Goal: Information Seeking & Learning: Learn about a topic

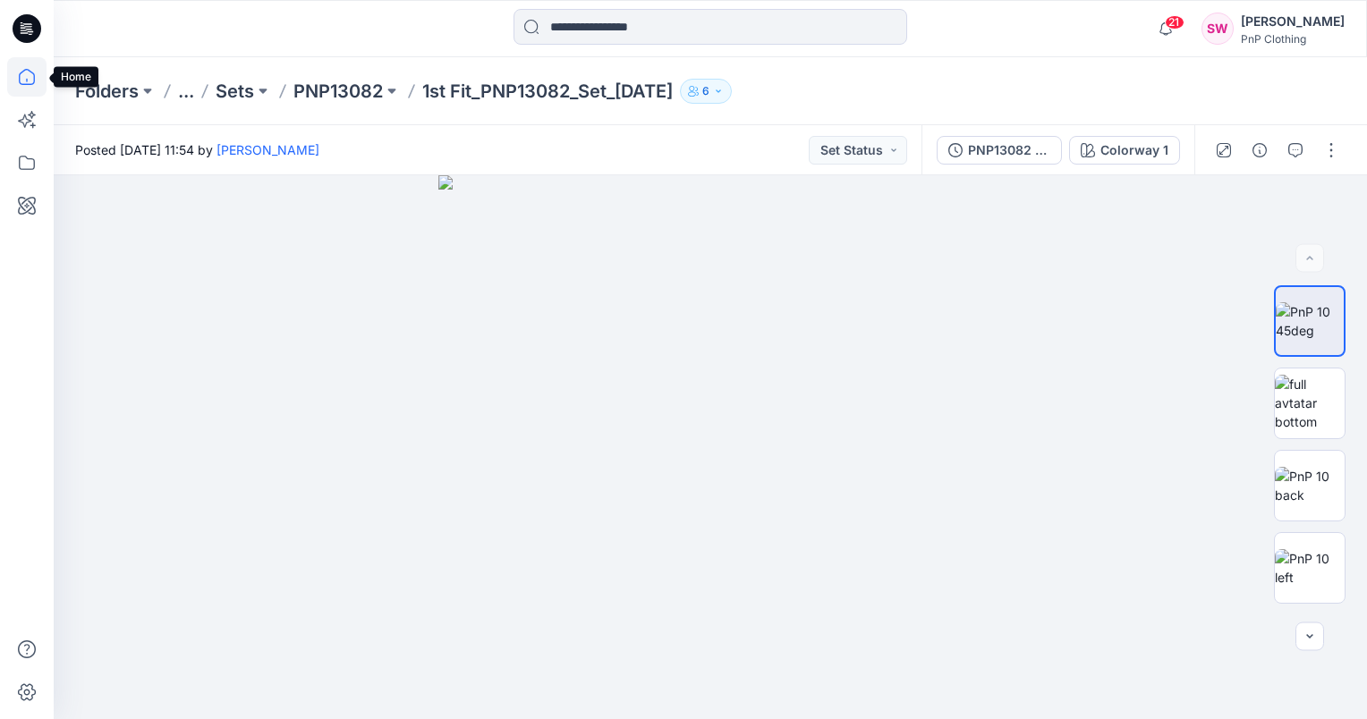
click at [28, 82] on icon at bounding box center [26, 76] width 39 height 39
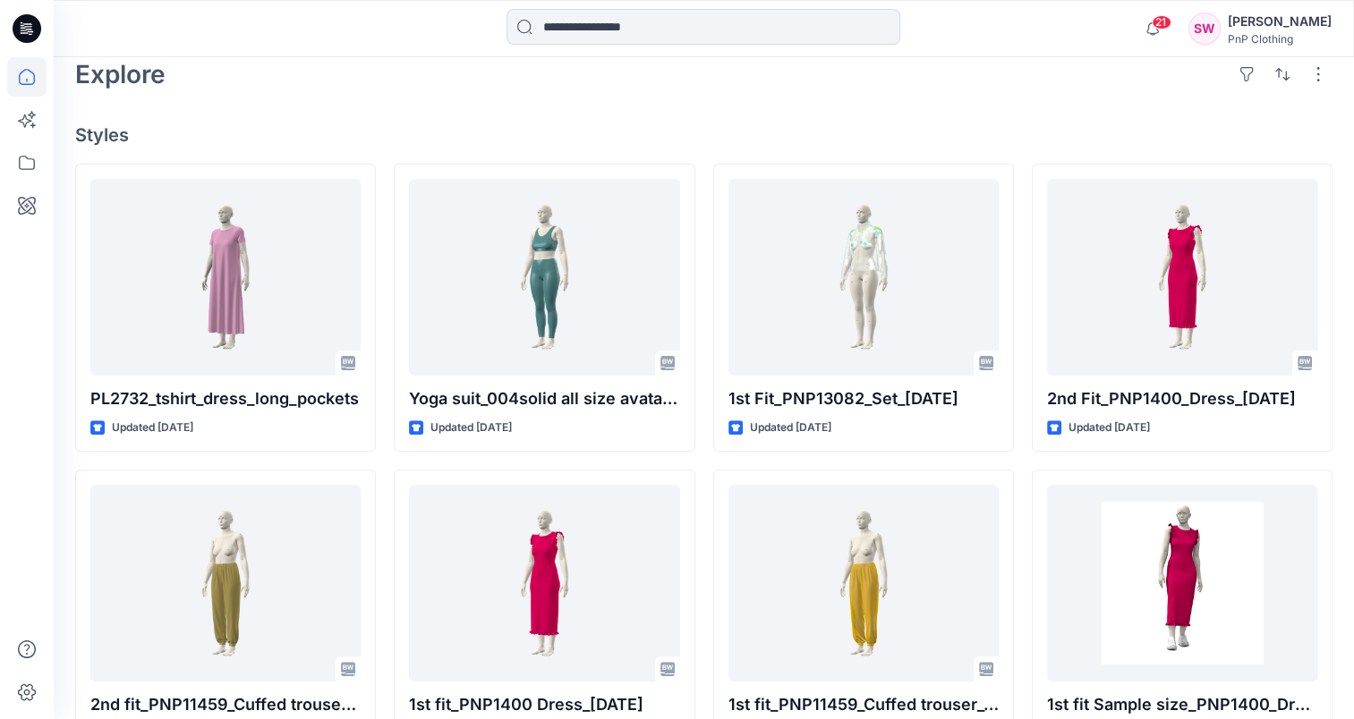
scroll to position [447, 0]
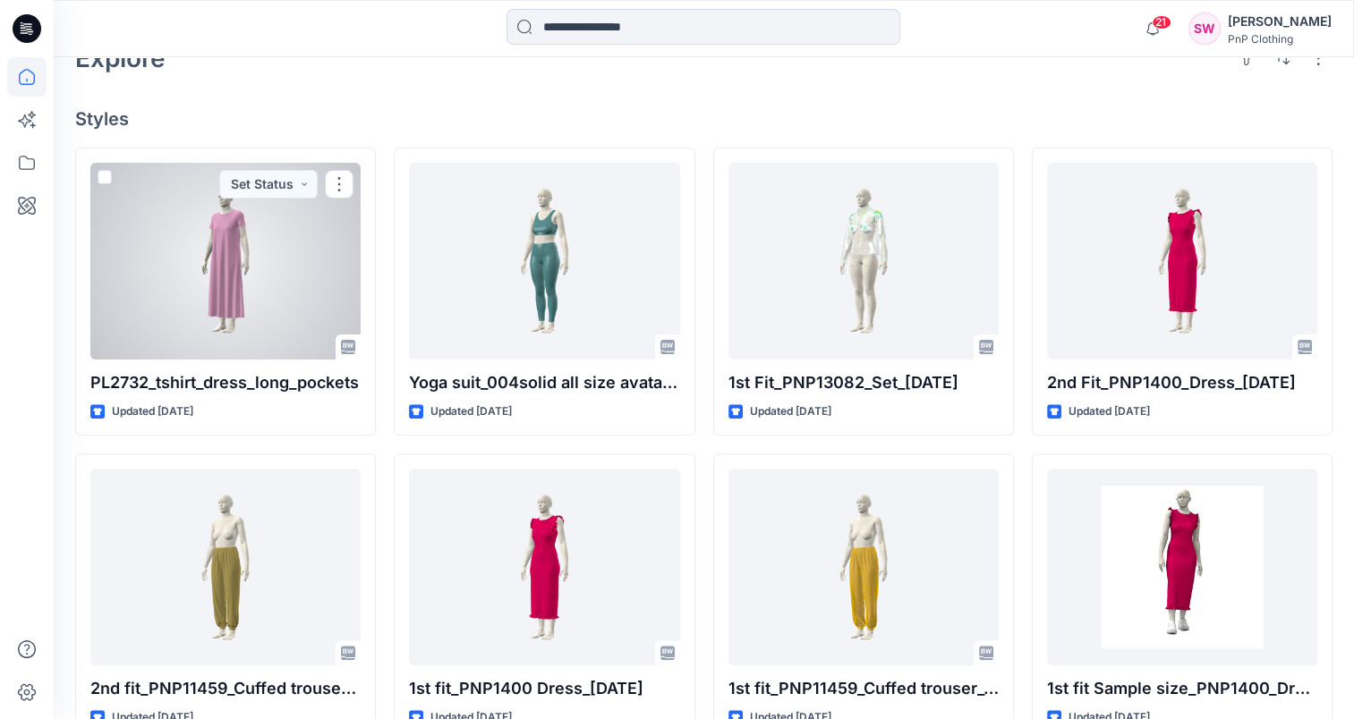
click at [225, 276] on div at bounding box center [225, 261] width 270 height 197
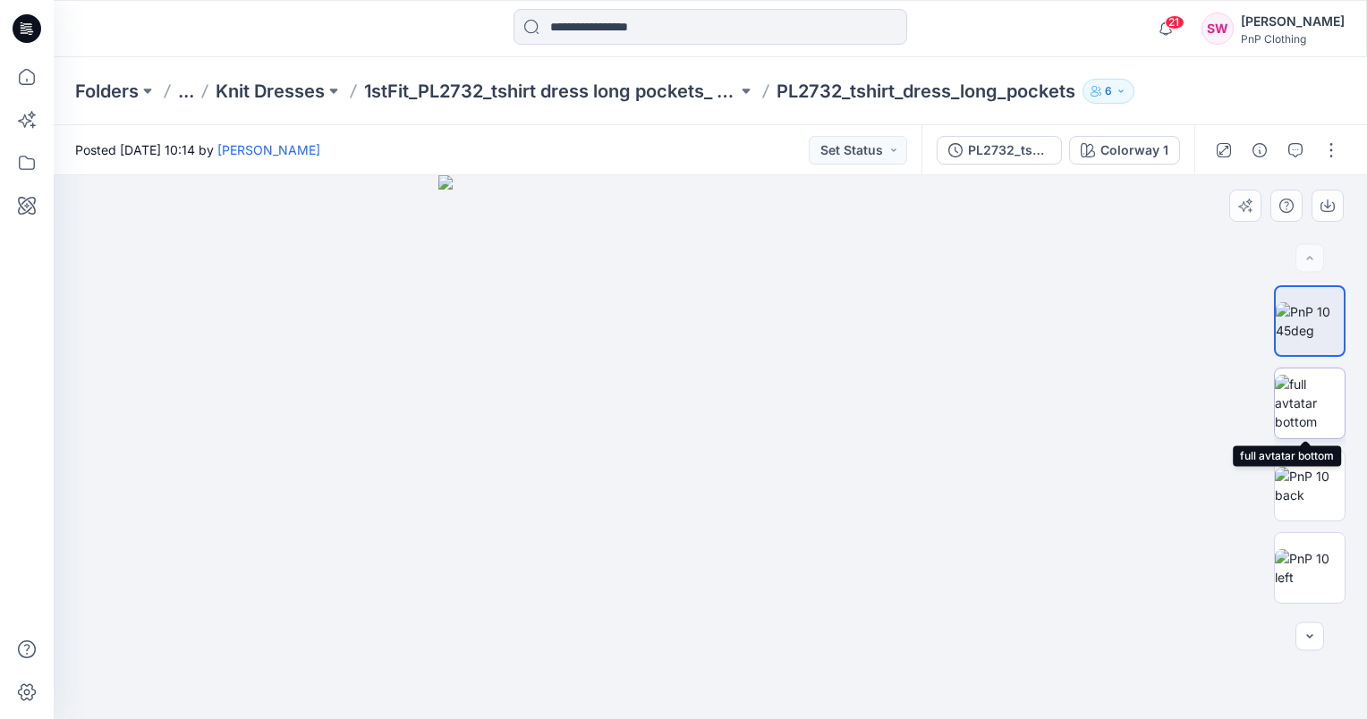
click at [1302, 390] on img at bounding box center [1310, 403] width 70 height 56
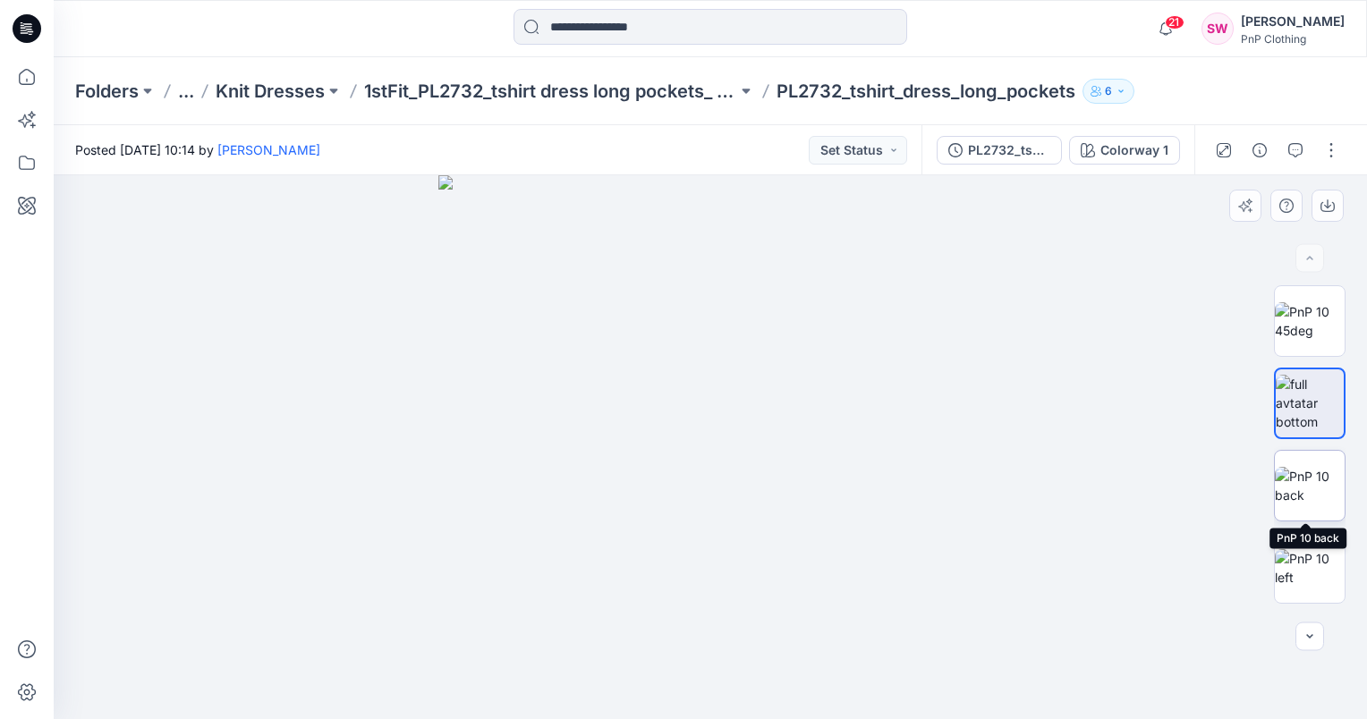
click at [1302, 490] on img at bounding box center [1310, 486] width 70 height 38
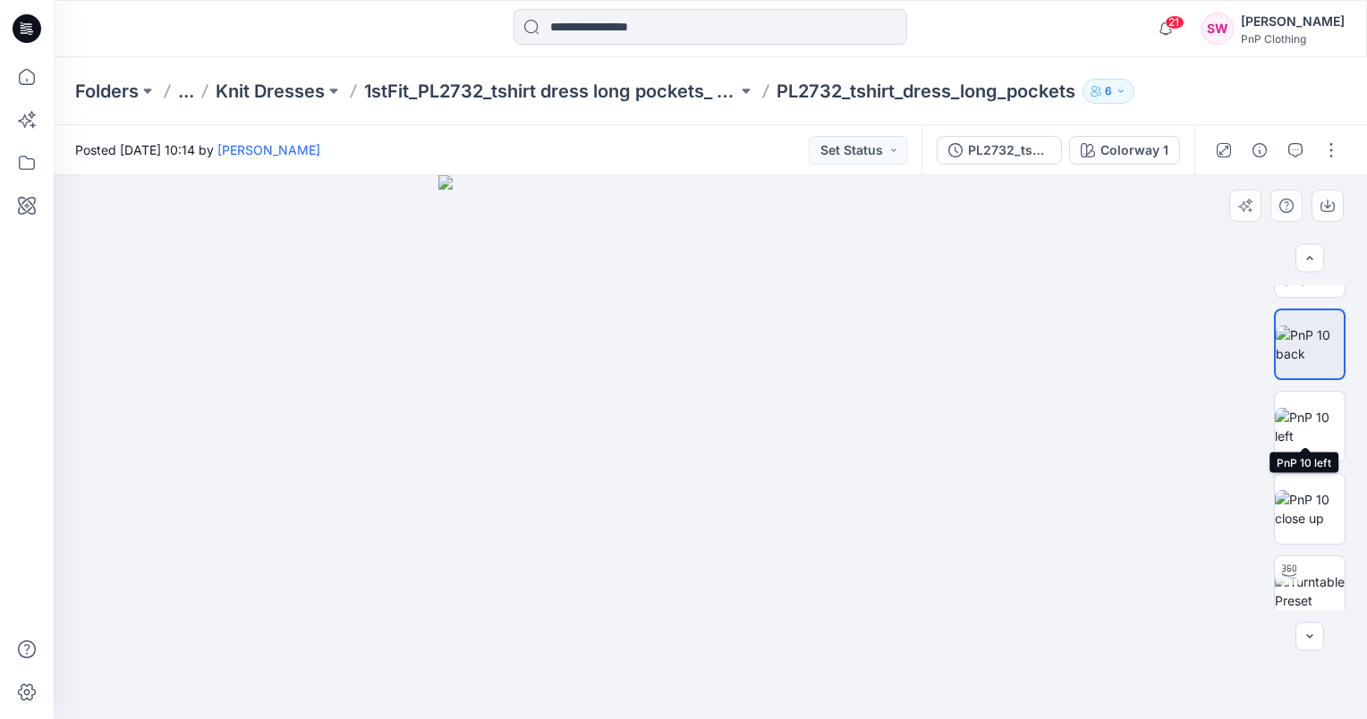
scroll to position [157, 0]
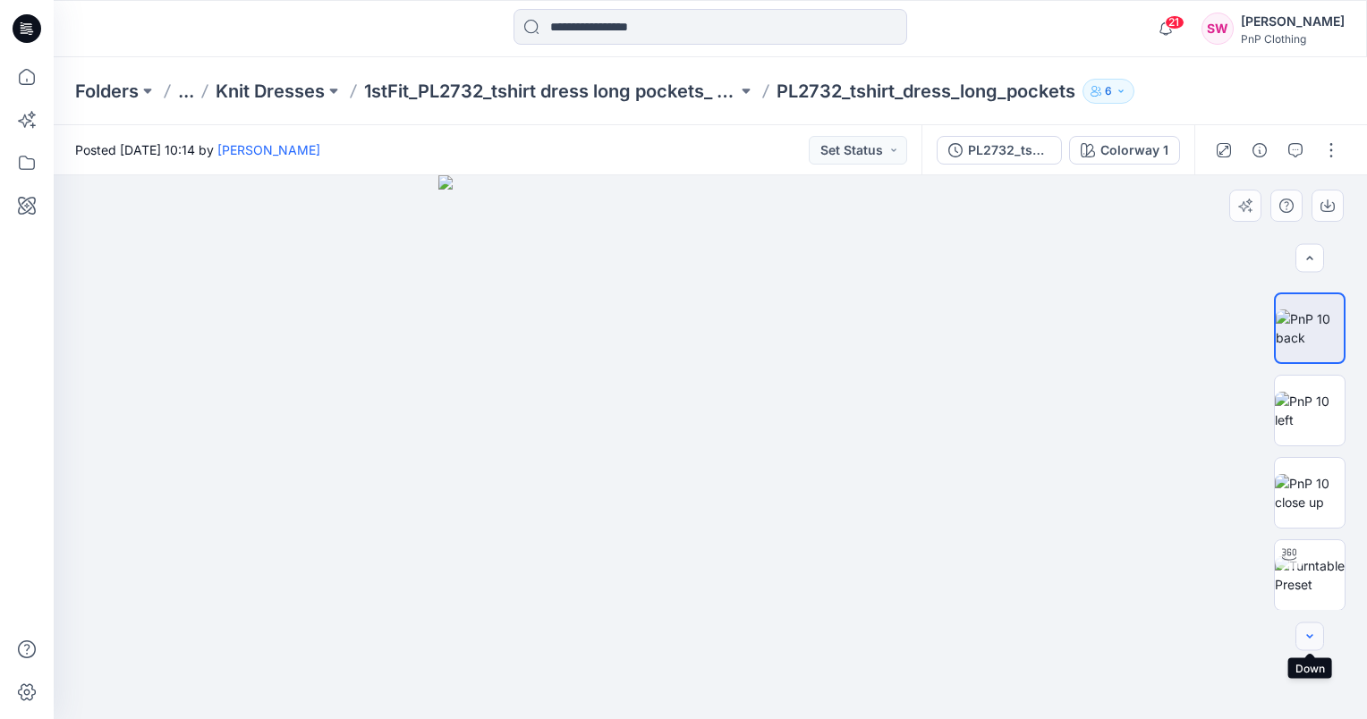
click at [1306, 639] on icon "button" at bounding box center [1310, 637] width 14 height 14
click at [1315, 572] on img at bounding box center [1310, 576] width 70 height 38
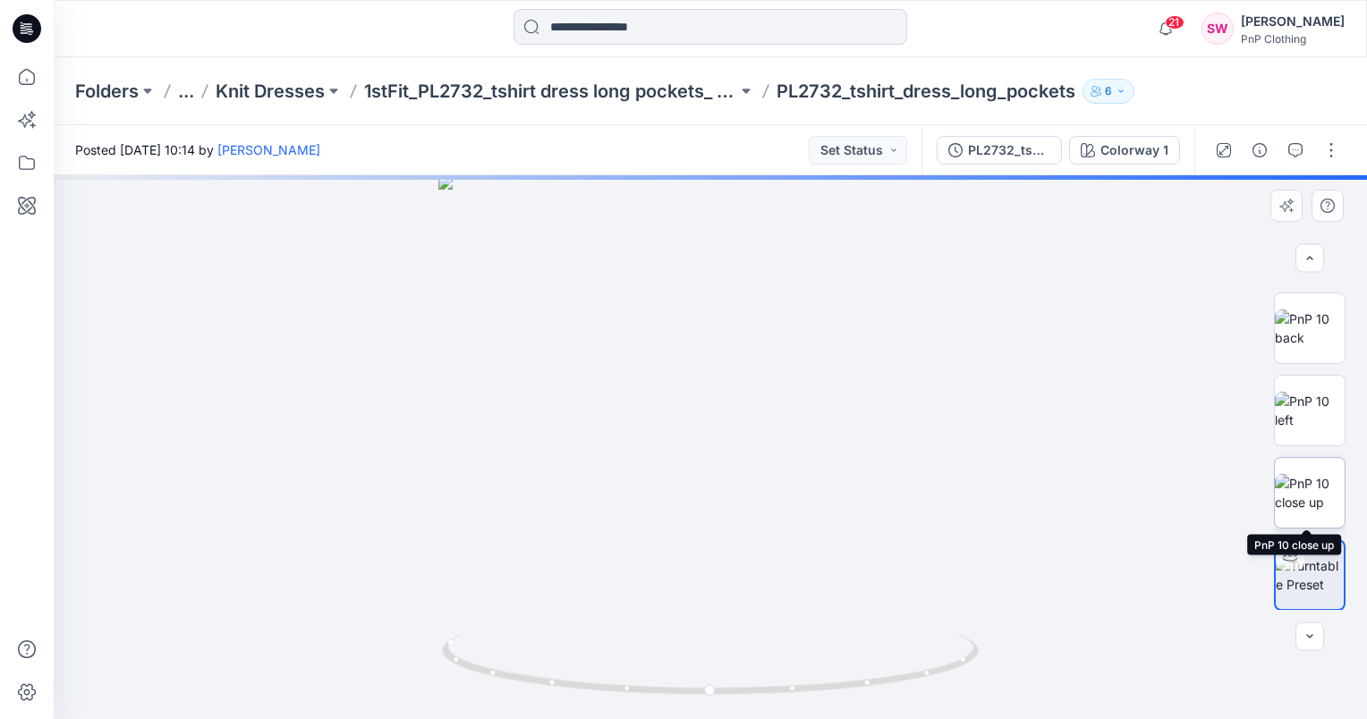
click at [1306, 489] on img at bounding box center [1310, 493] width 70 height 38
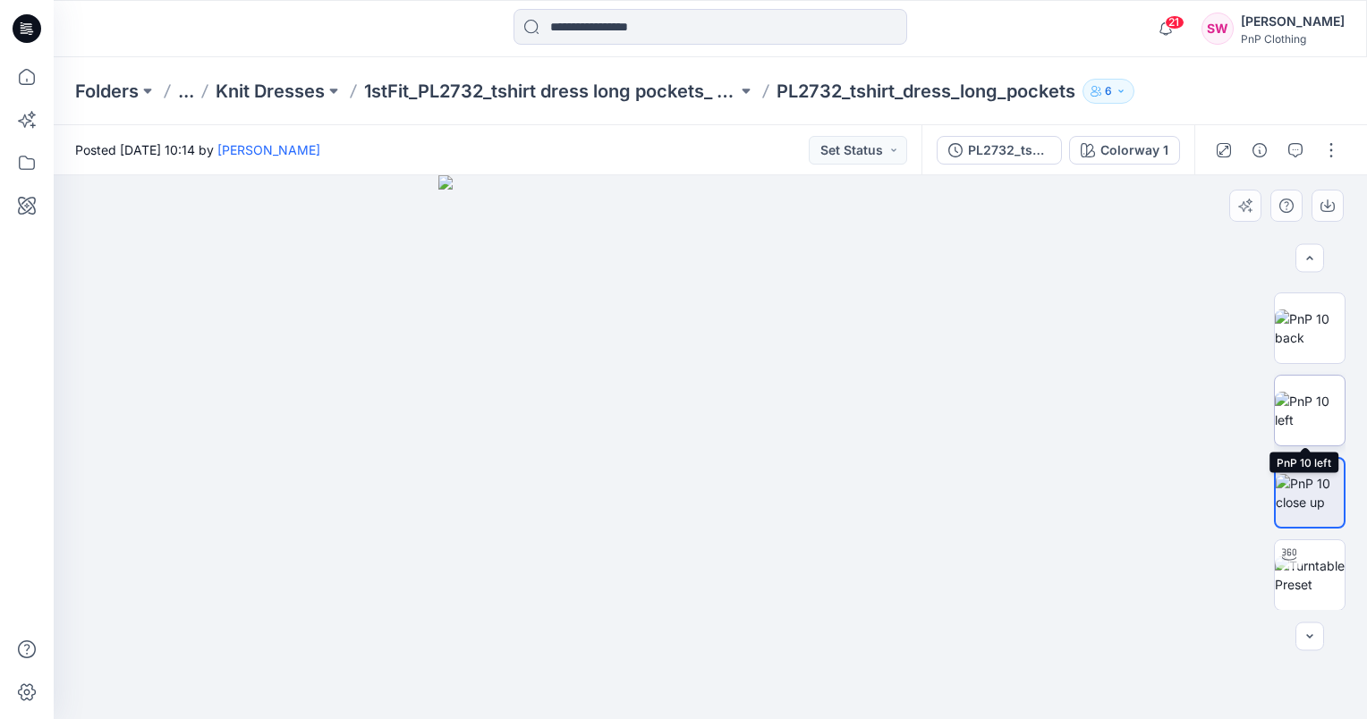
click at [1300, 419] on img at bounding box center [1310, 411] width 70 height 38
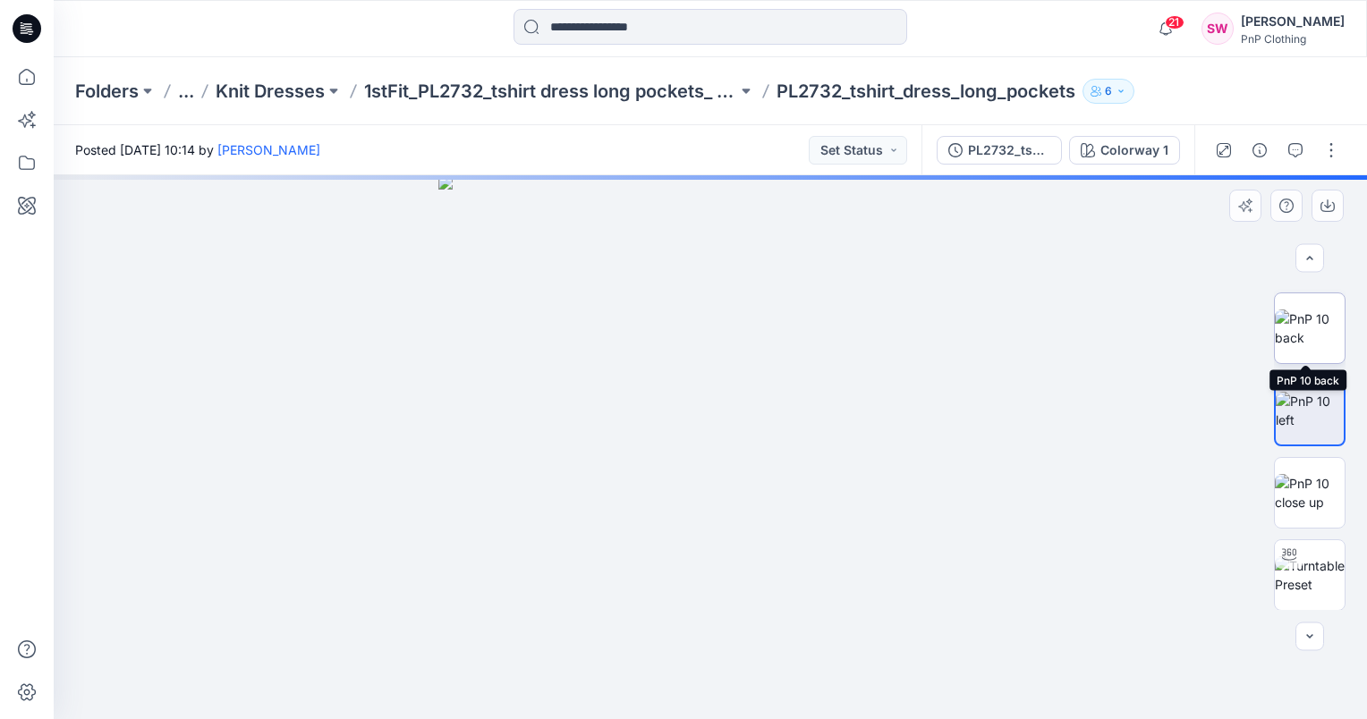
click at [1297, 341] on img at bounding box center [1310, 329] width 70 height 38
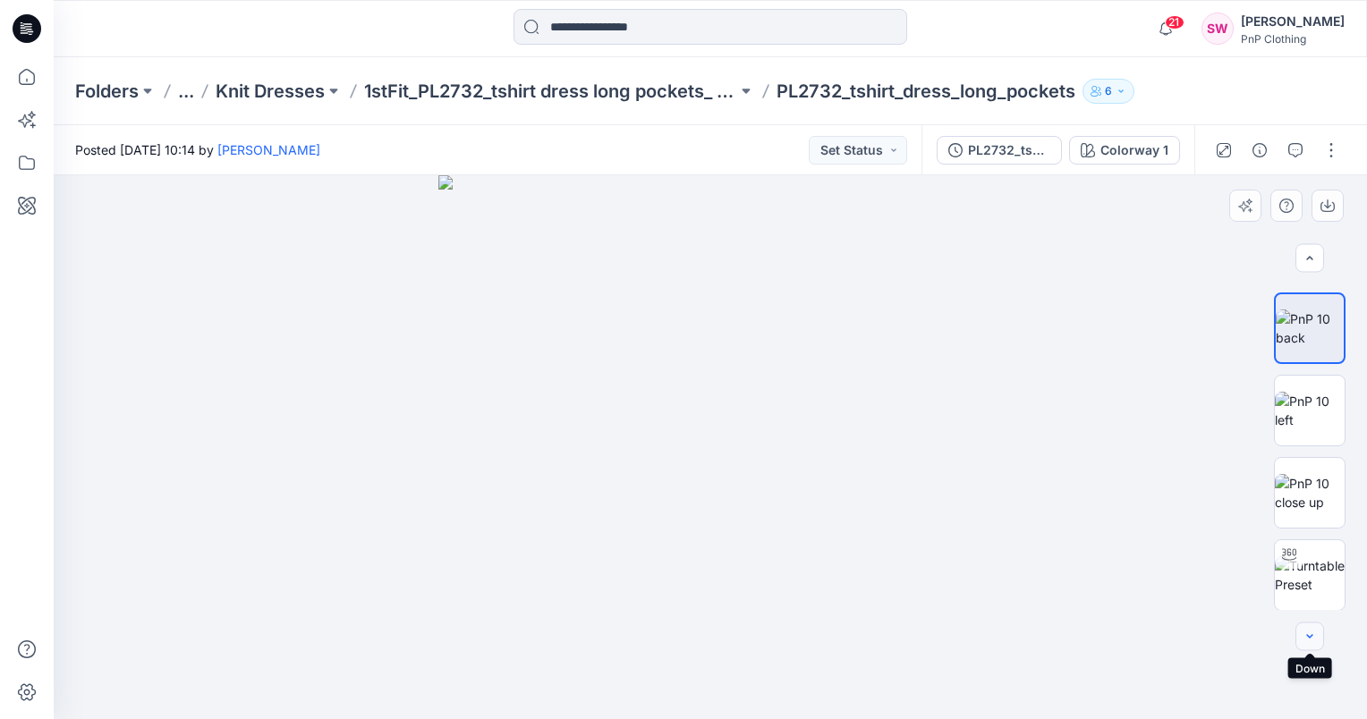
click at [1309, 639] on icon "button" at bounding box center [1310, 637] width 14 height 14
click at [1304, 412] on img at bounding box center [1310, 411] width 70 height 38
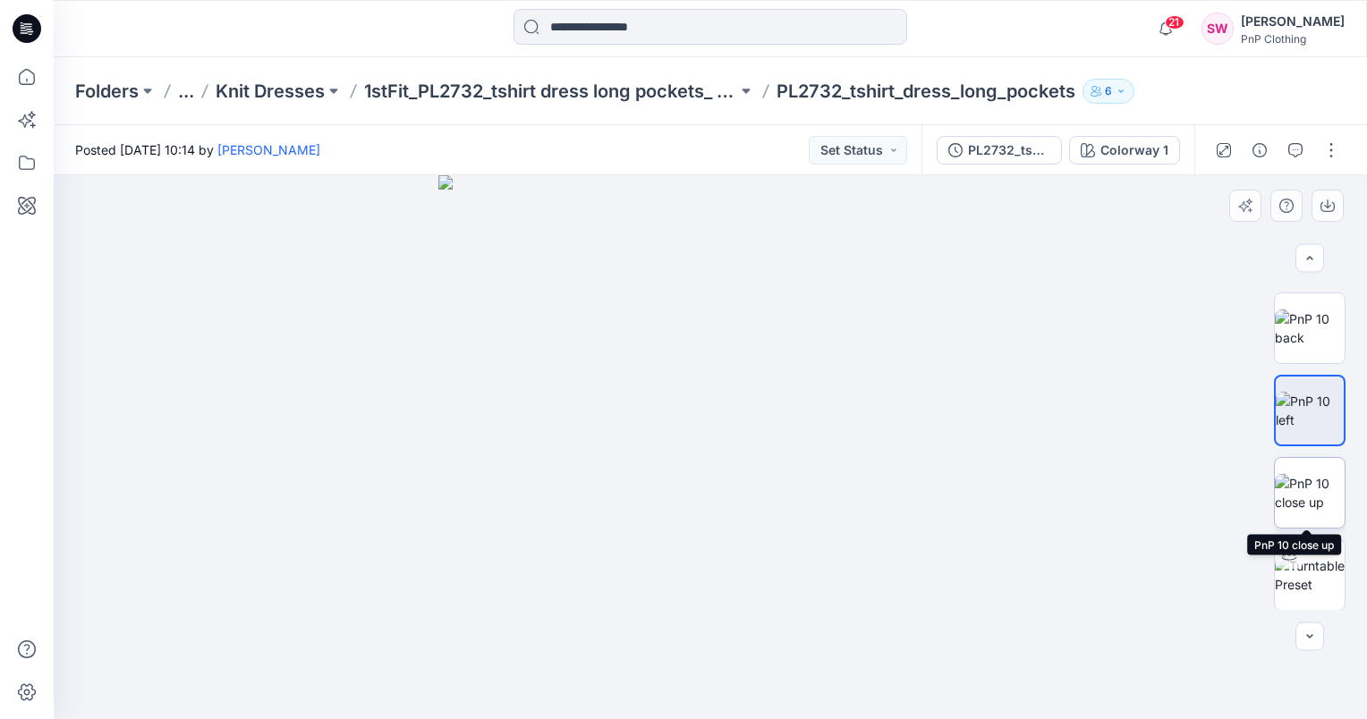
click at [1322, 474] on img at bounding box center [1310, 493] width 70 height 38
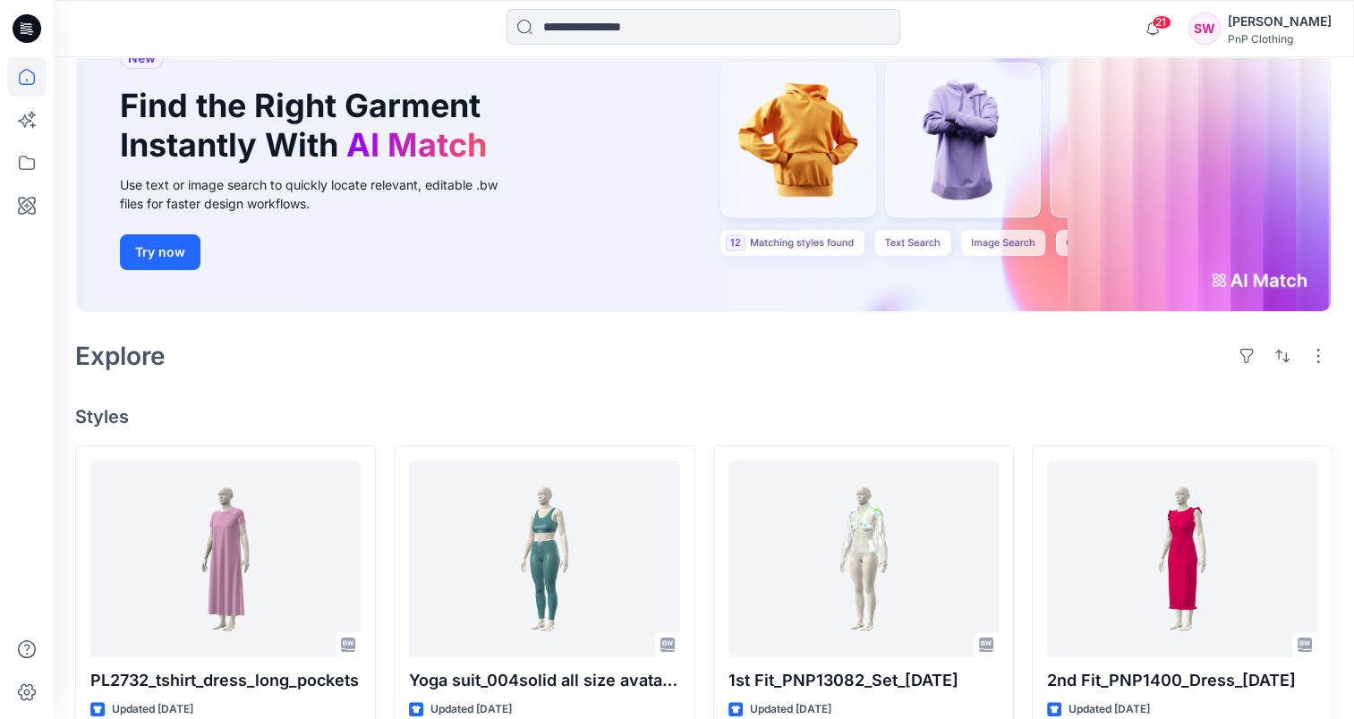
scroll to position [89, 0]
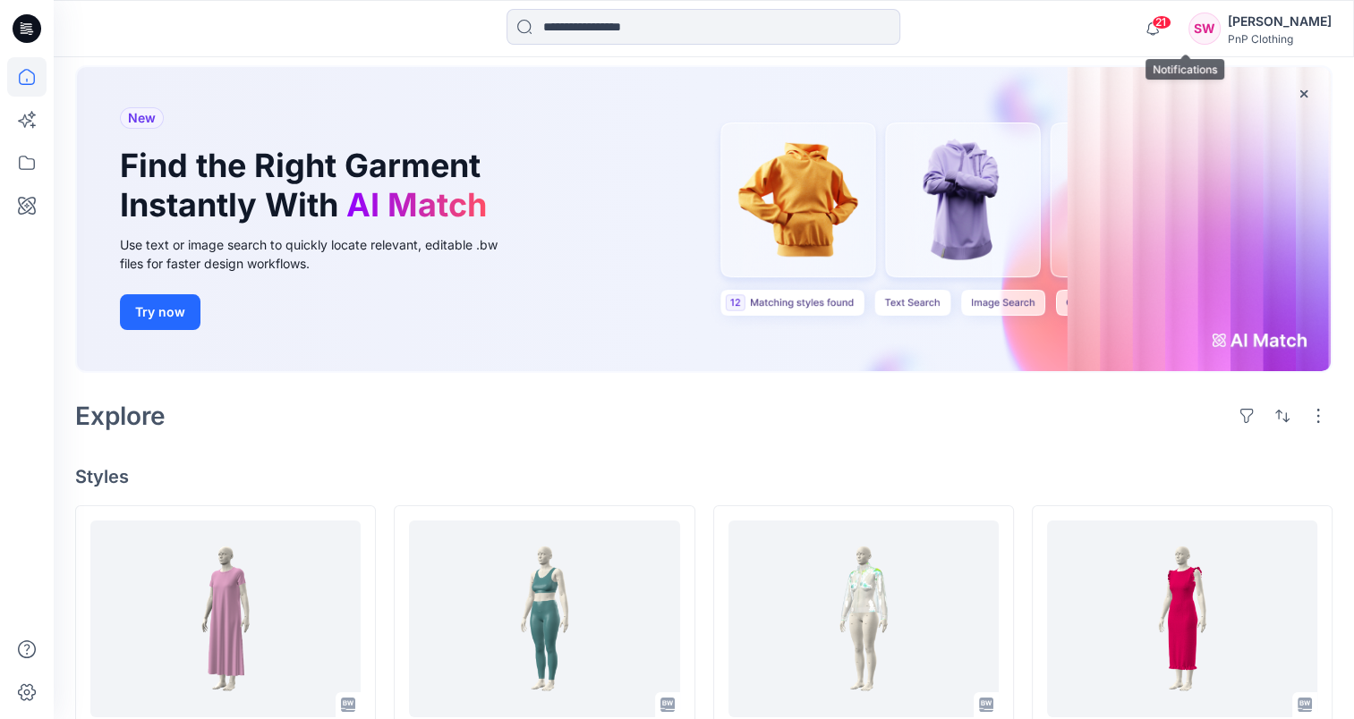
click at [1171, 19] on span "21" at bounding box center [1162, 22] width 20 height 14
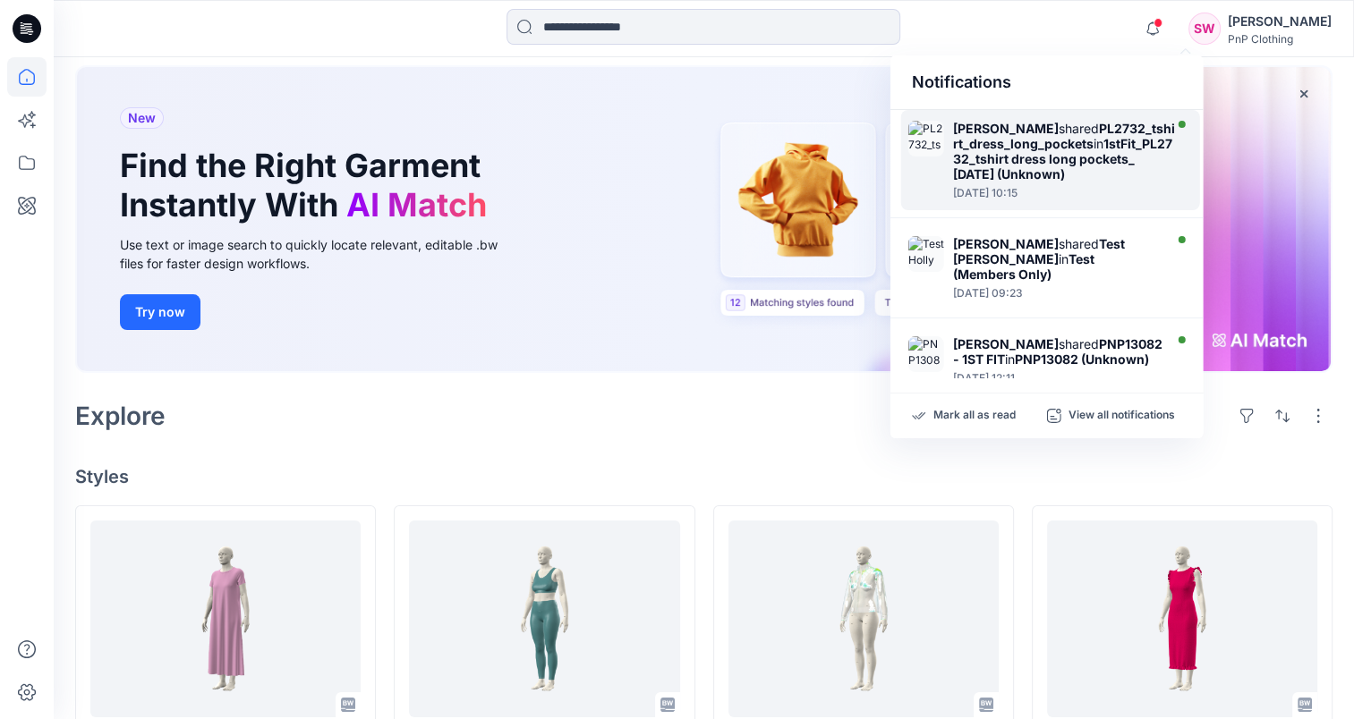
click at [976, 165] on strong "1stFit_PL2732_tshirt dress long pockets_ [DATE] (Unknown)" at bounding box center [1062, 159] width 219 height 46
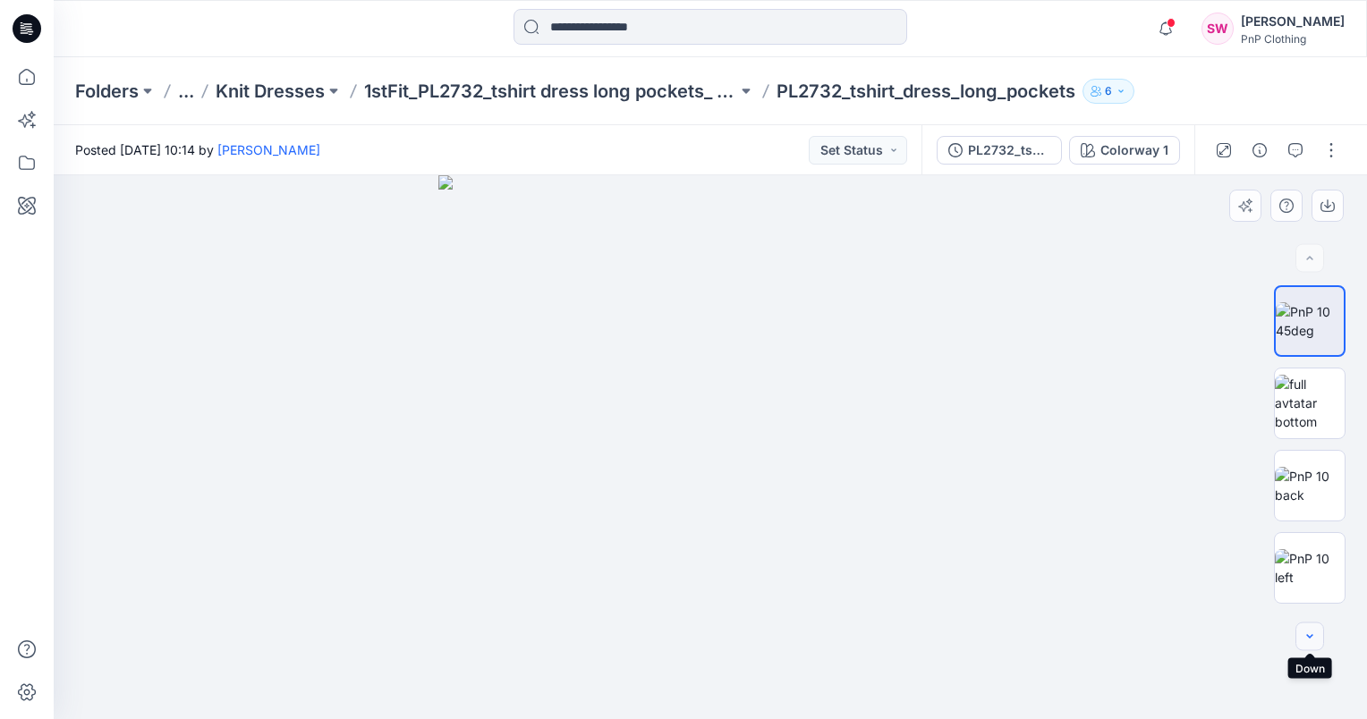
click at [1304, 634] on icon "button" at bounding box center [1310, 637] width 14 height 14
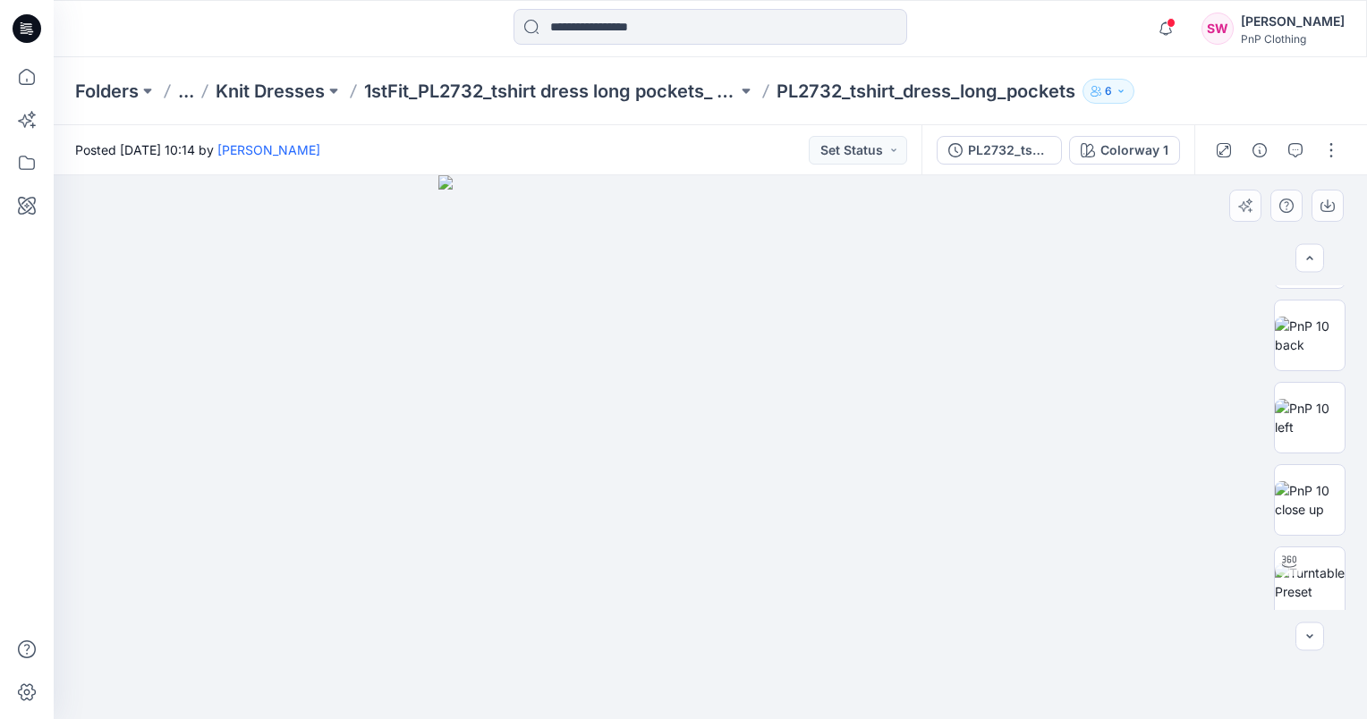
scroll to position [157, 0]
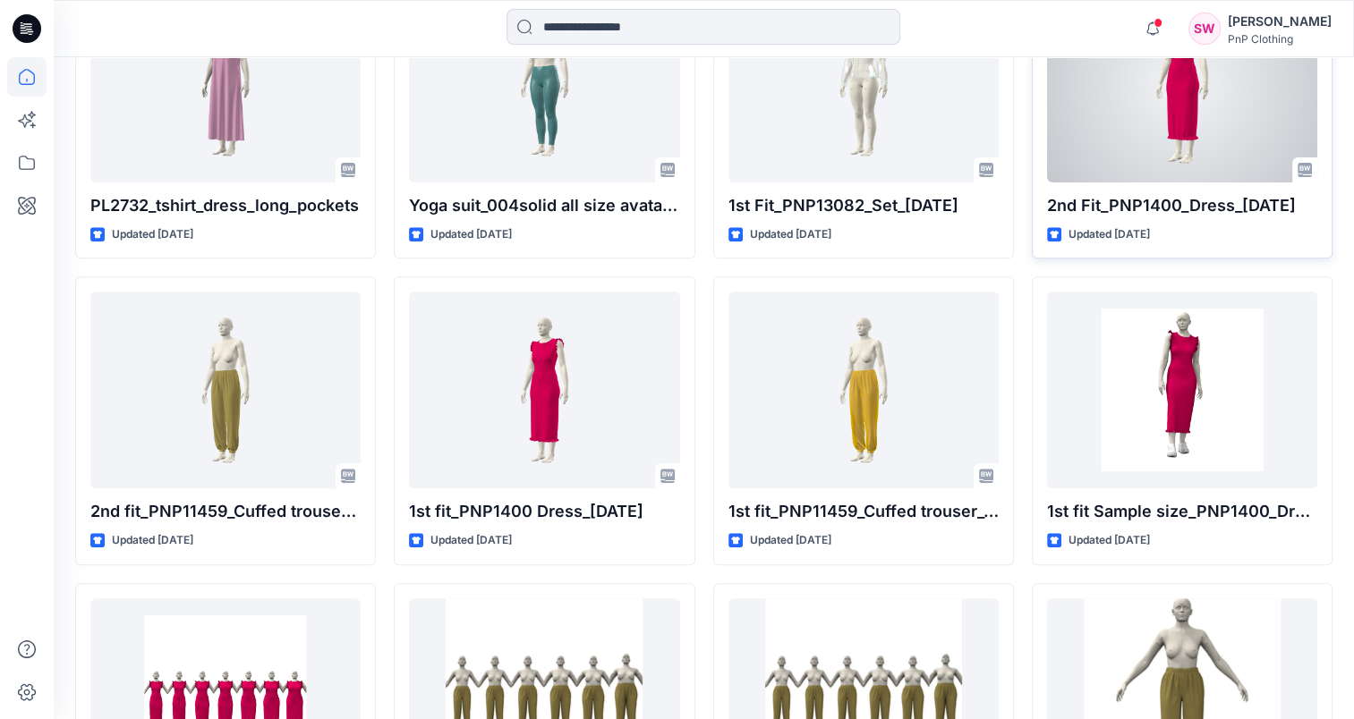
scroll to position [626, 0]
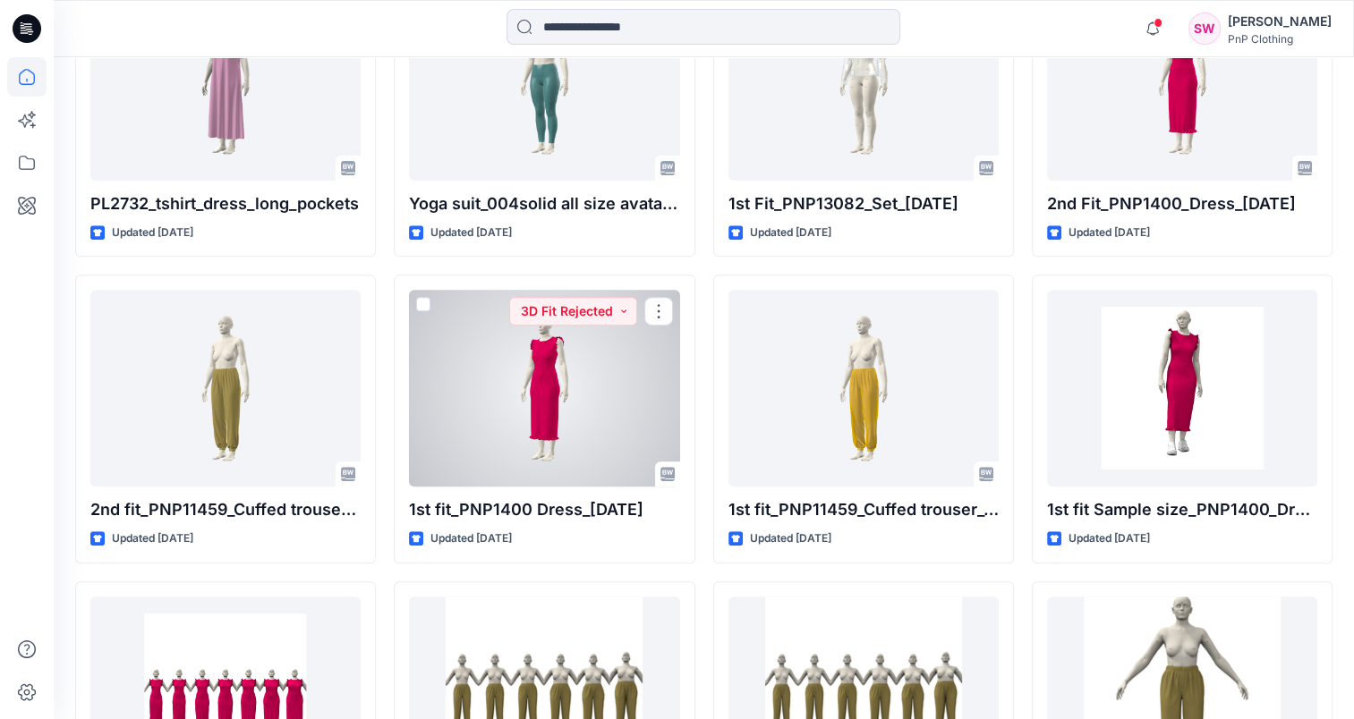
click at [554, 437] on div at bounding box center [544, 388] width 270 height 197
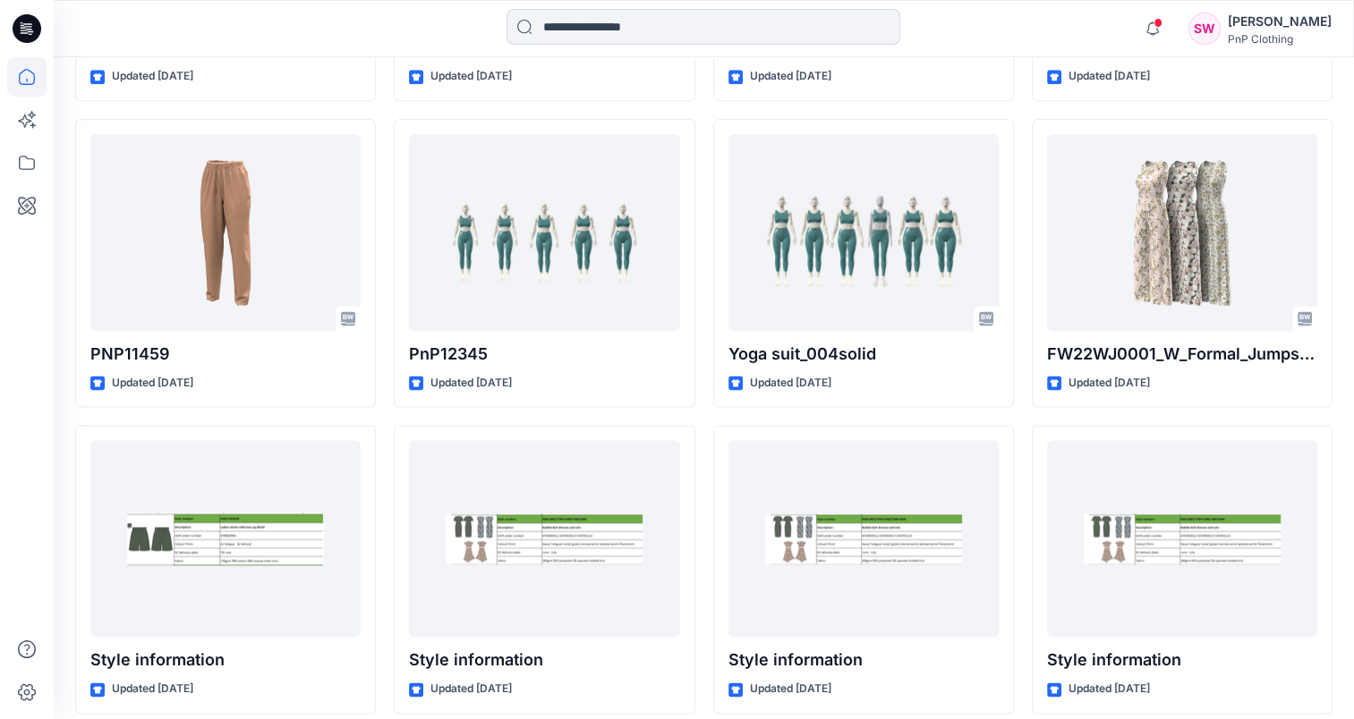
scroll to position [2317, 0]
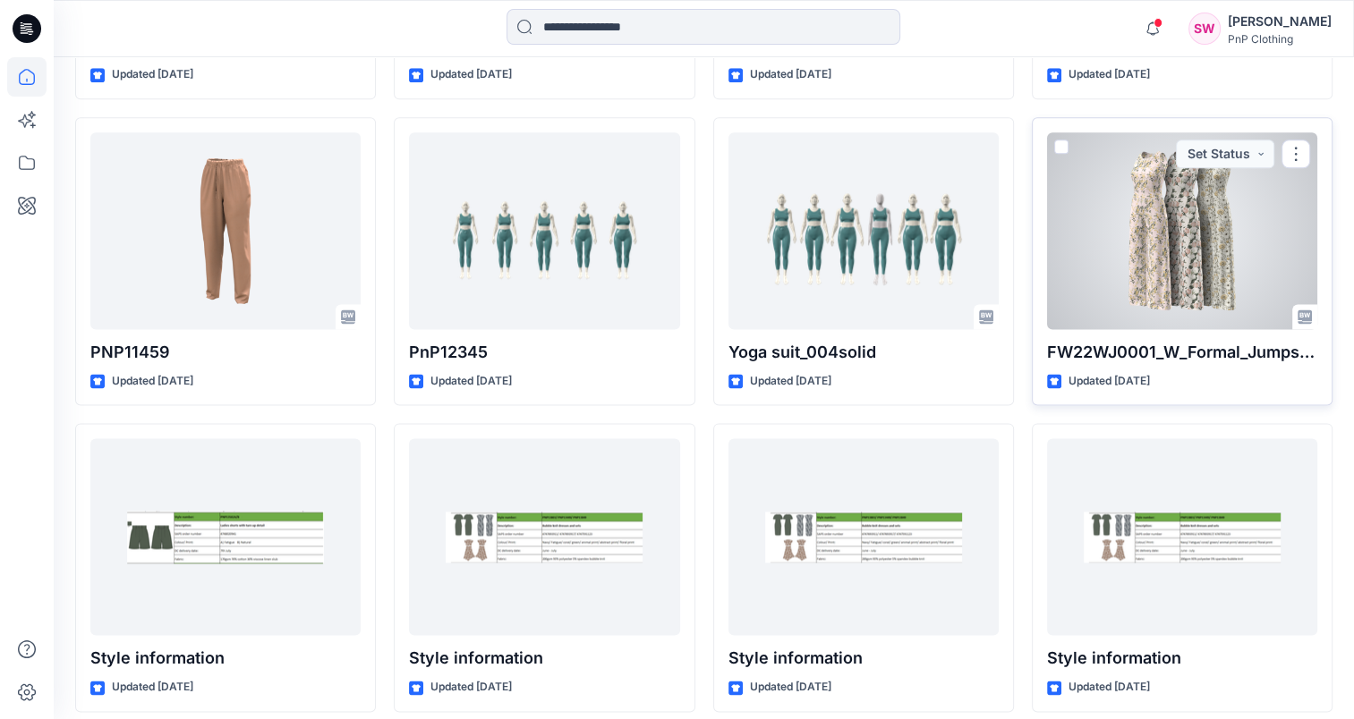
click at [1133, 255] on div at bounding box center [1182, 230] width 270 height 197
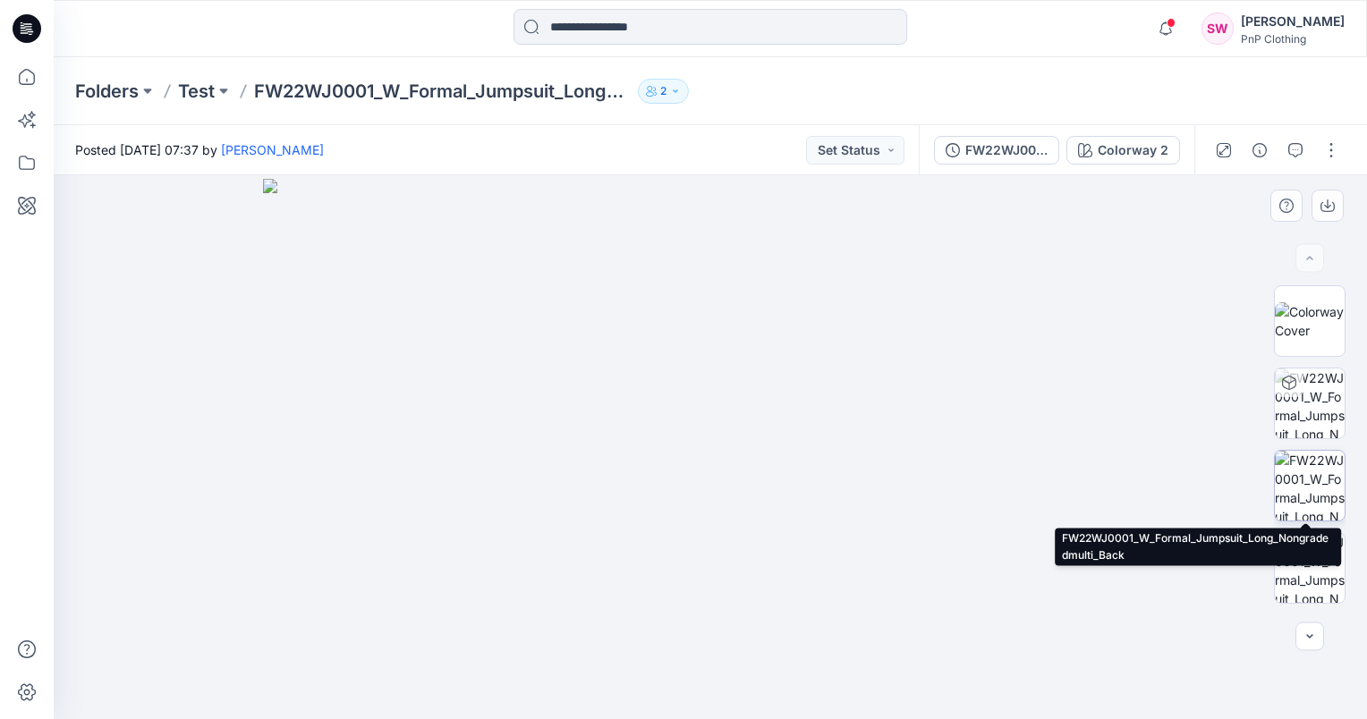
click at [1296, 465] on img at bounding box center [1310, 486] width 70 height 70
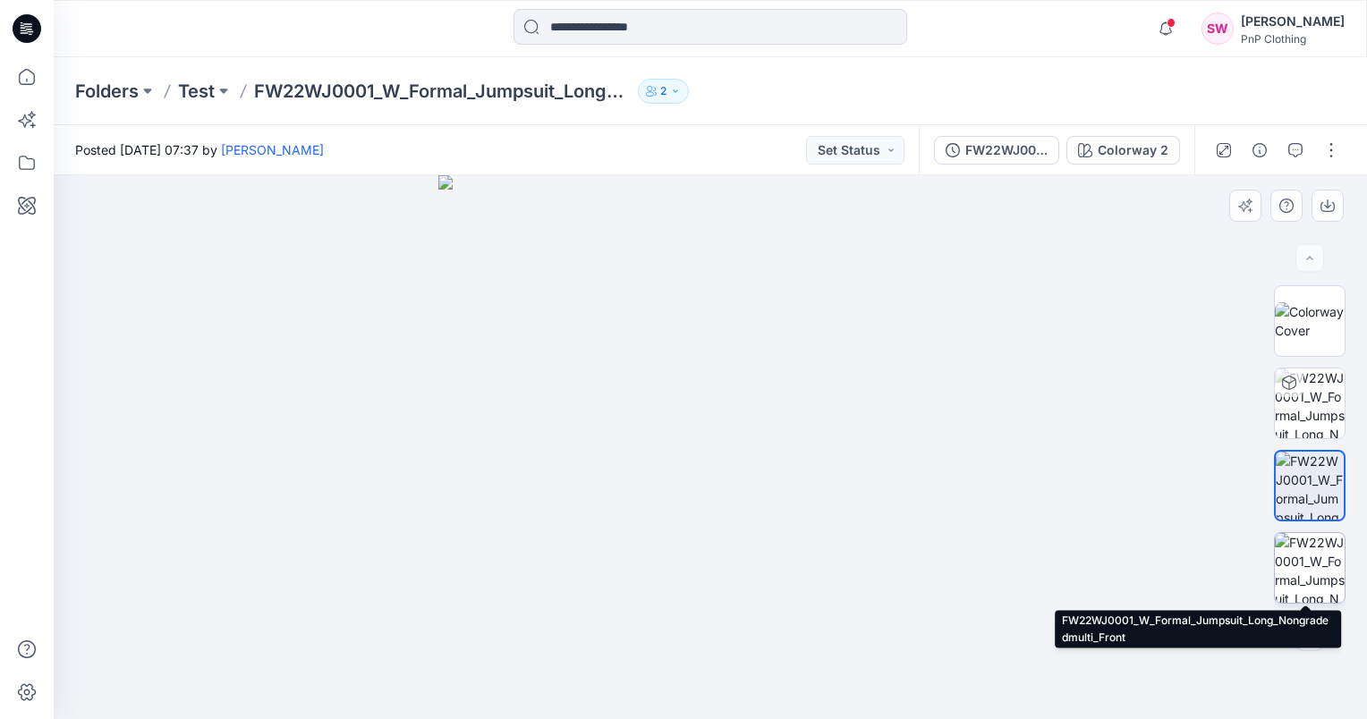
click at [1287, 548] on img at bounding box center [1310, 568] width 70 height 70
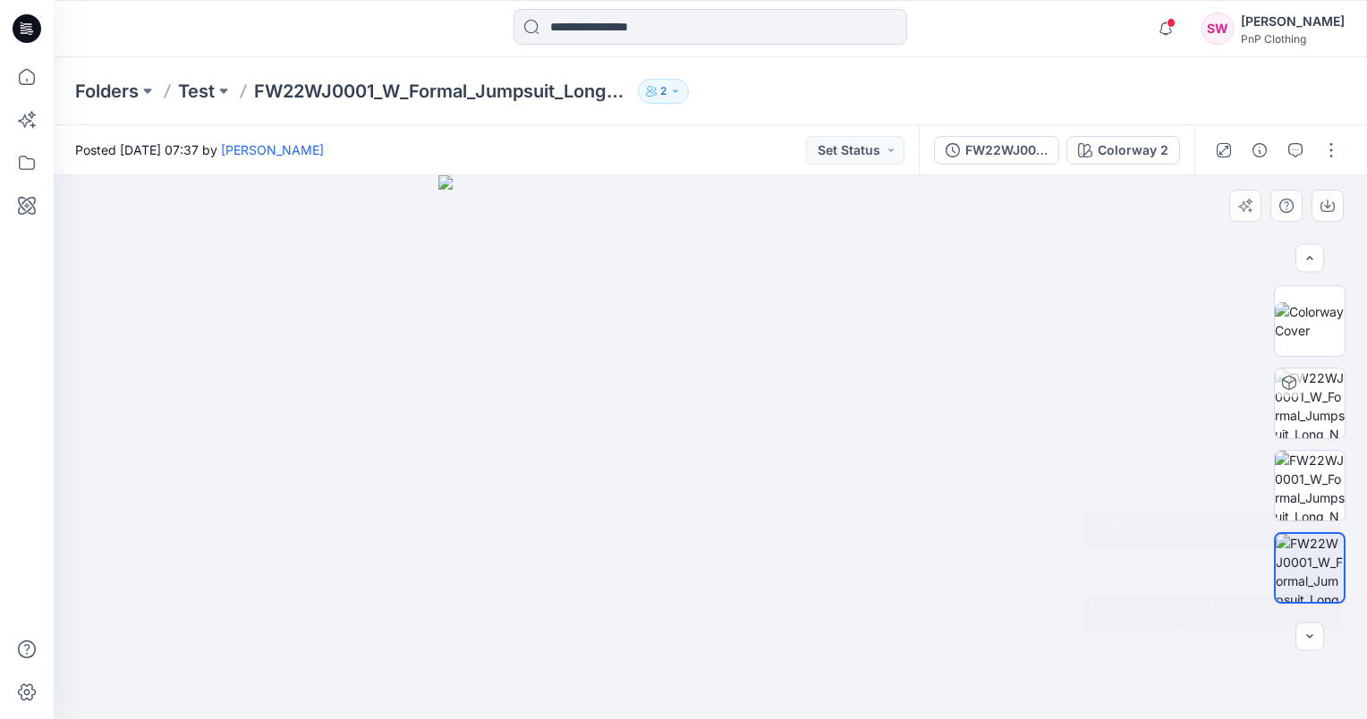
scroll to position [179, 0]
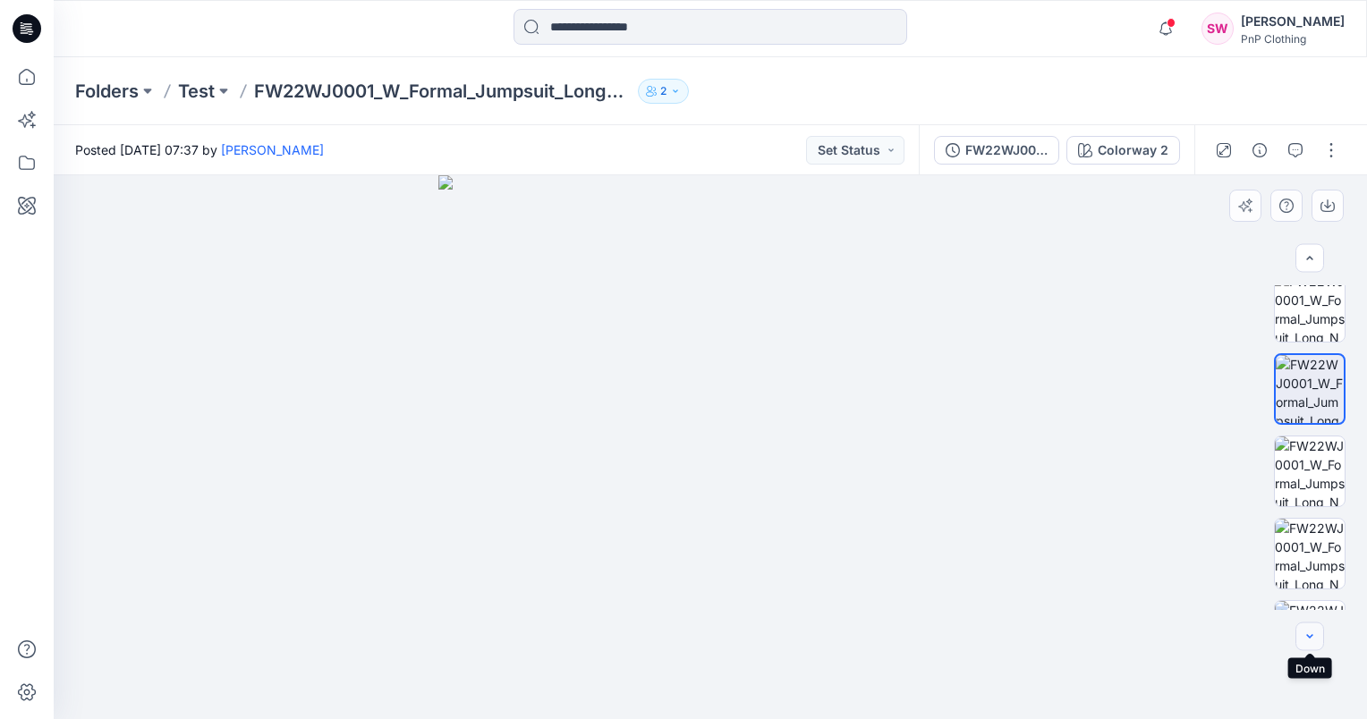
click at [1311, 640] on icon "button" at bounding box center [1310, 637] width 14 height 14
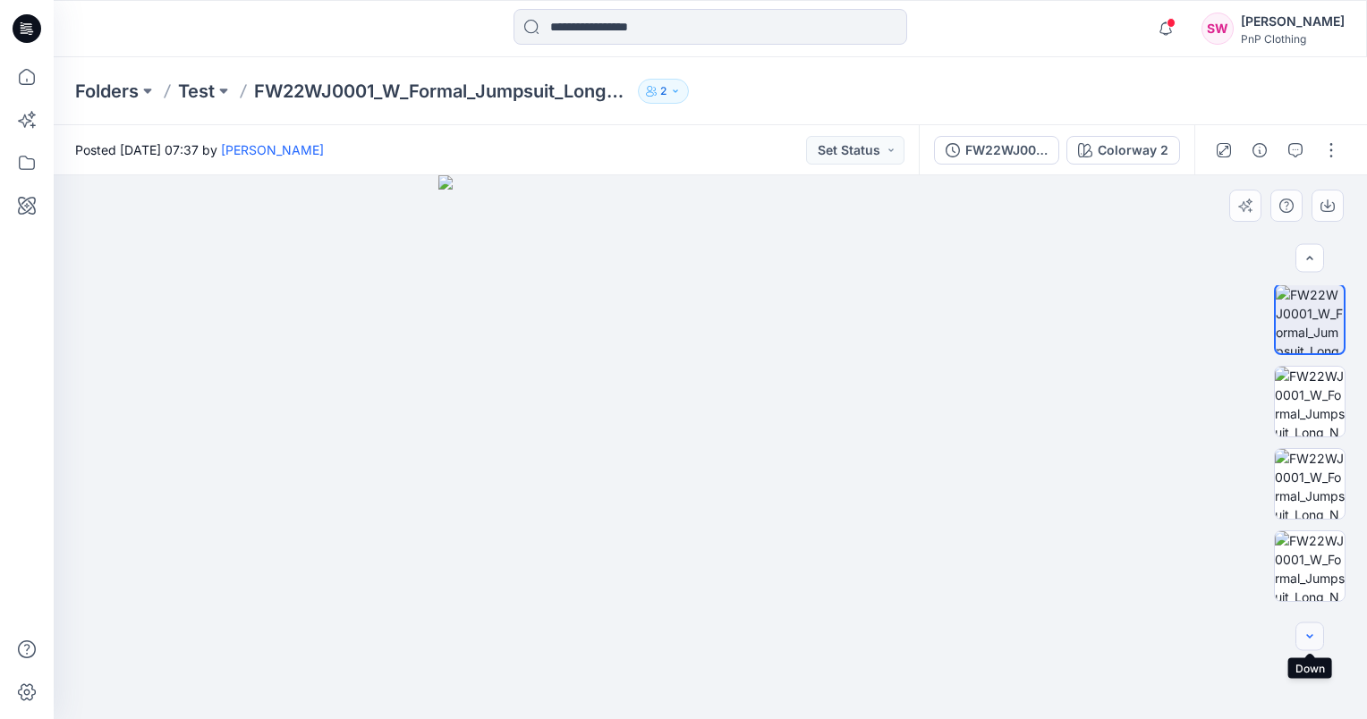
click at [1311, 640] on icon "button" at bounding box center [1310, 637] width 14 height 14
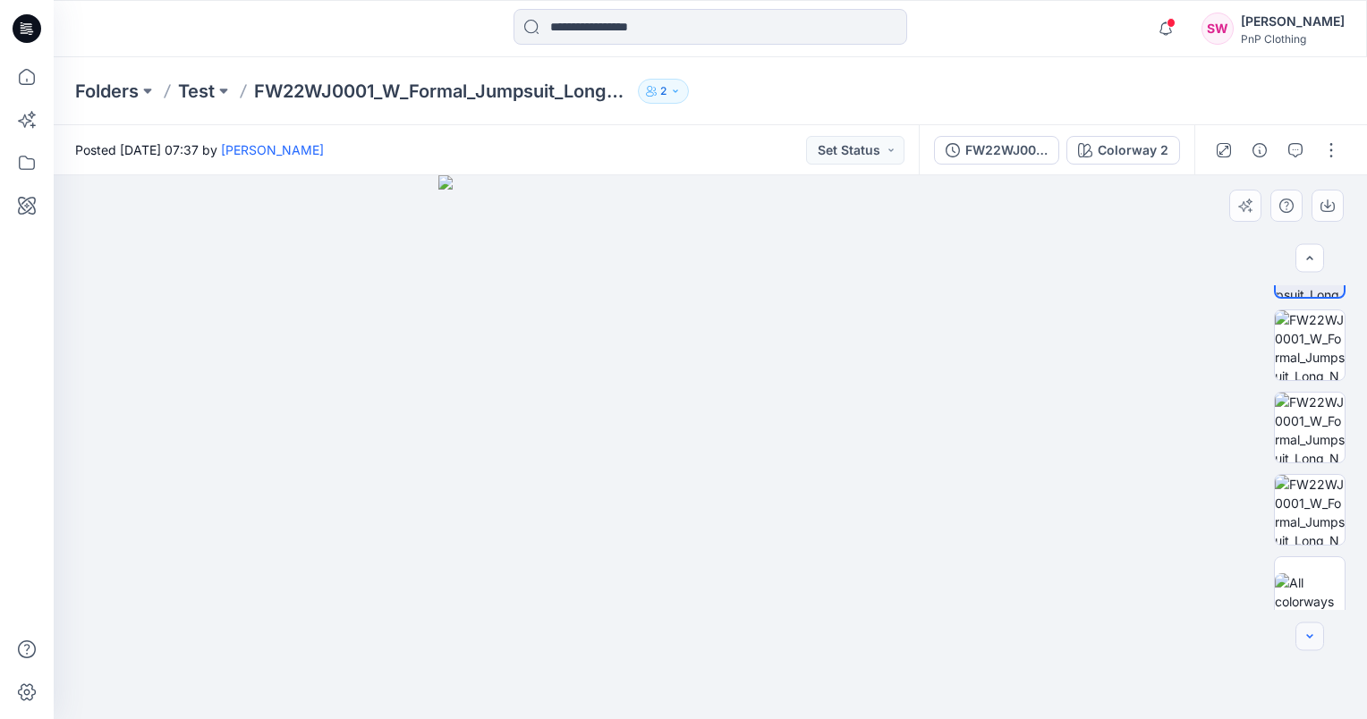
click at [1311, 640] on icon "button" at bounding box center [1310, 637] width 14 height 14
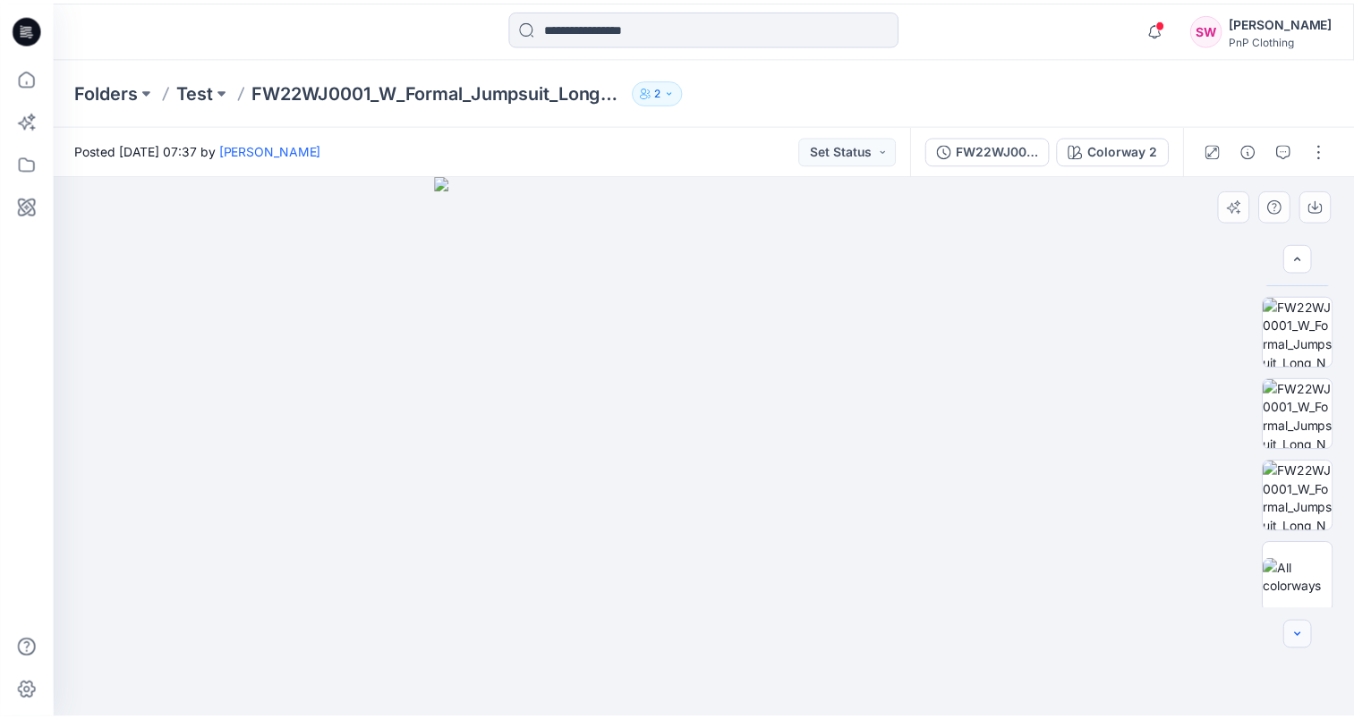
scroll to position [322, 0]
click at [1311, 640] on icon "button" at bounding box center [1310, 637] width 14 height 14
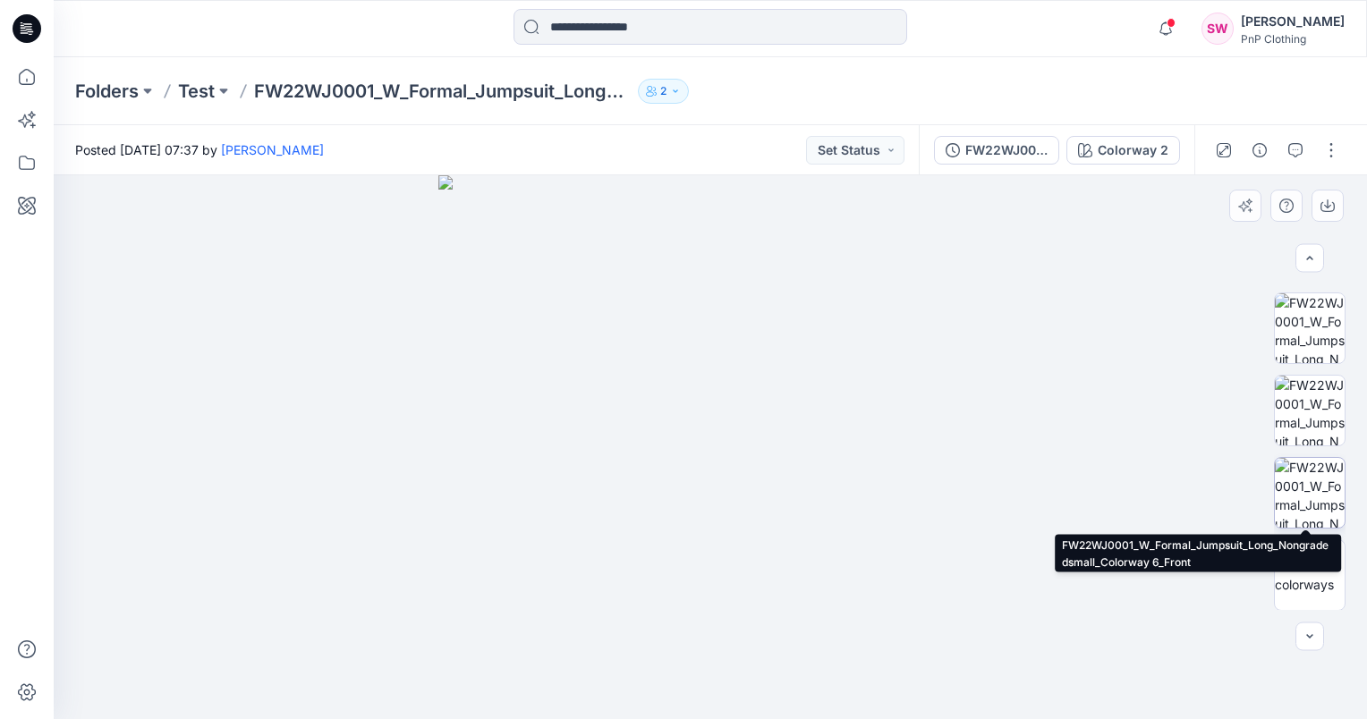
click at [1315, 504] on img at bounding box center [1310, 493] width 70 height 70
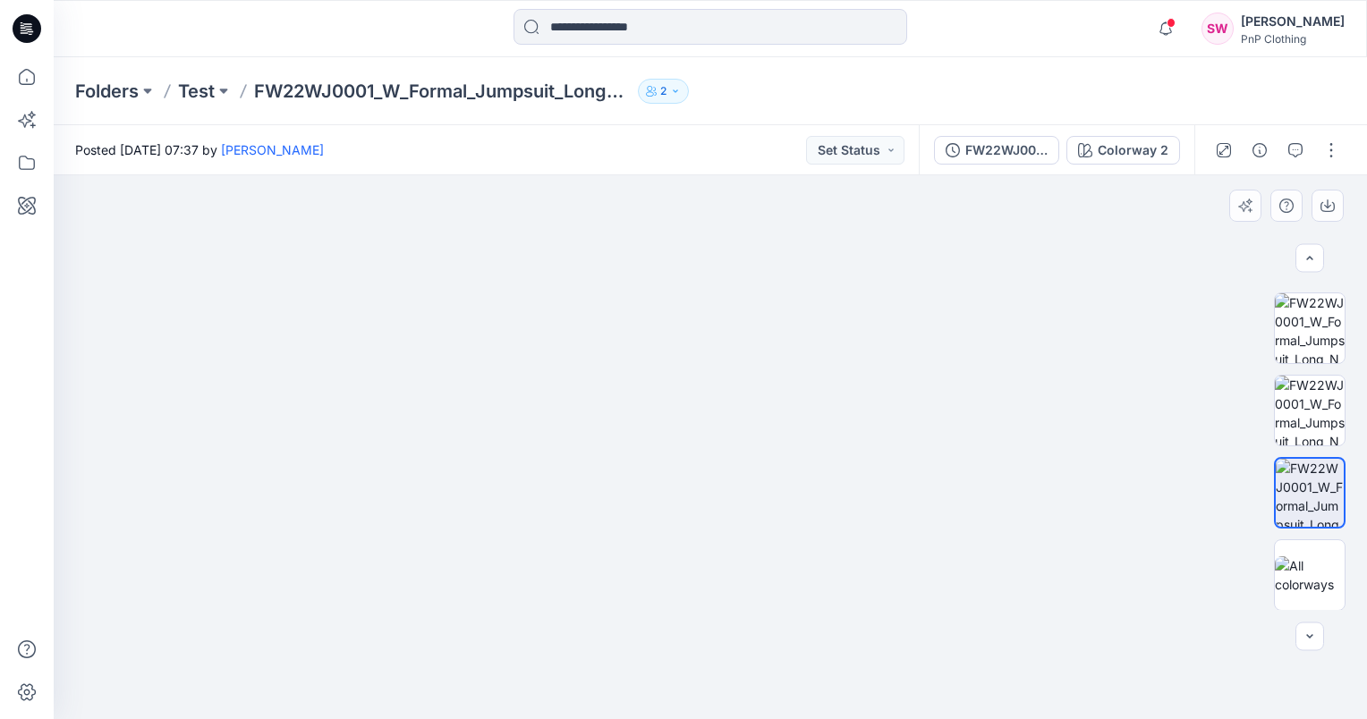
drag, startPoint x: 739, startPoint y: 358, endPoint x: 729, endPoint y: 484, distance: 126.5
click at [729, 484] on img at bounding box center [710, 405] width 965 height 628
click at [16, 68] on icon at bounding box center [26, 76] width 39 height 39
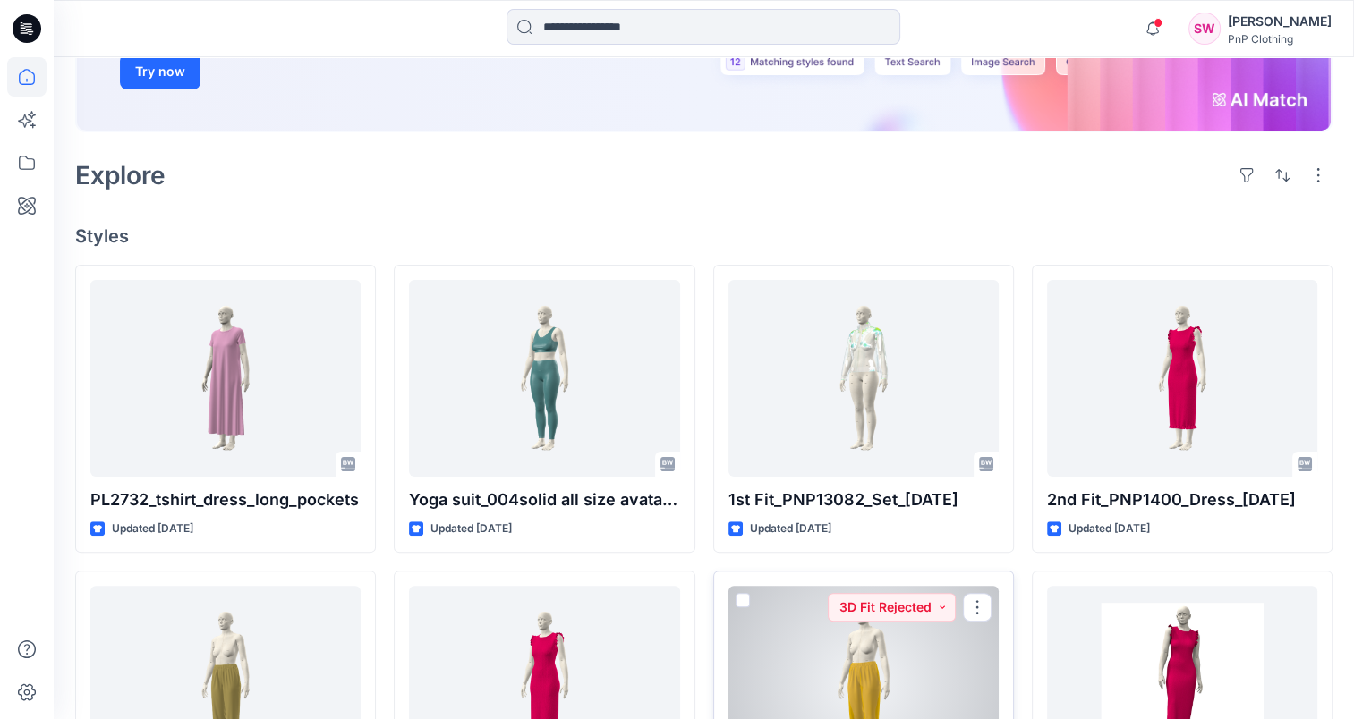
scroll to position [268, 0]
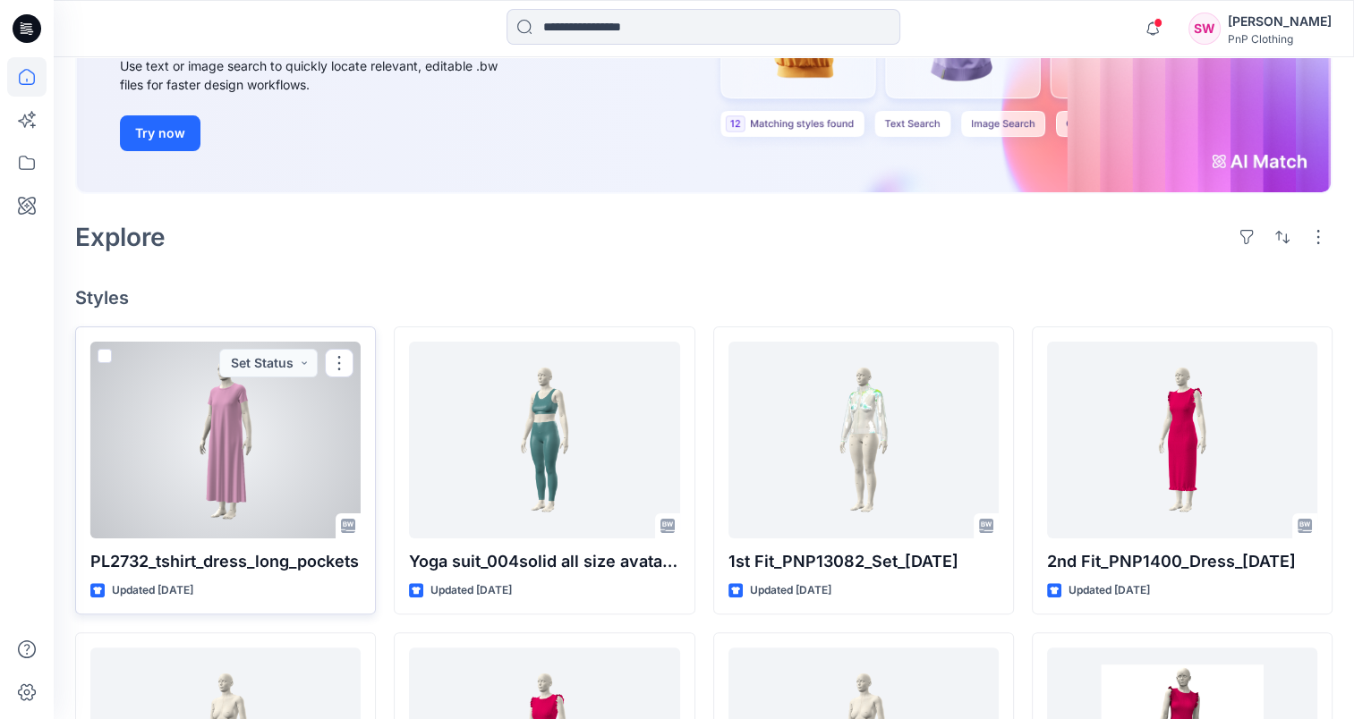
click at [300, 455] on div at bounding box center [225, 440] width 270 height 197
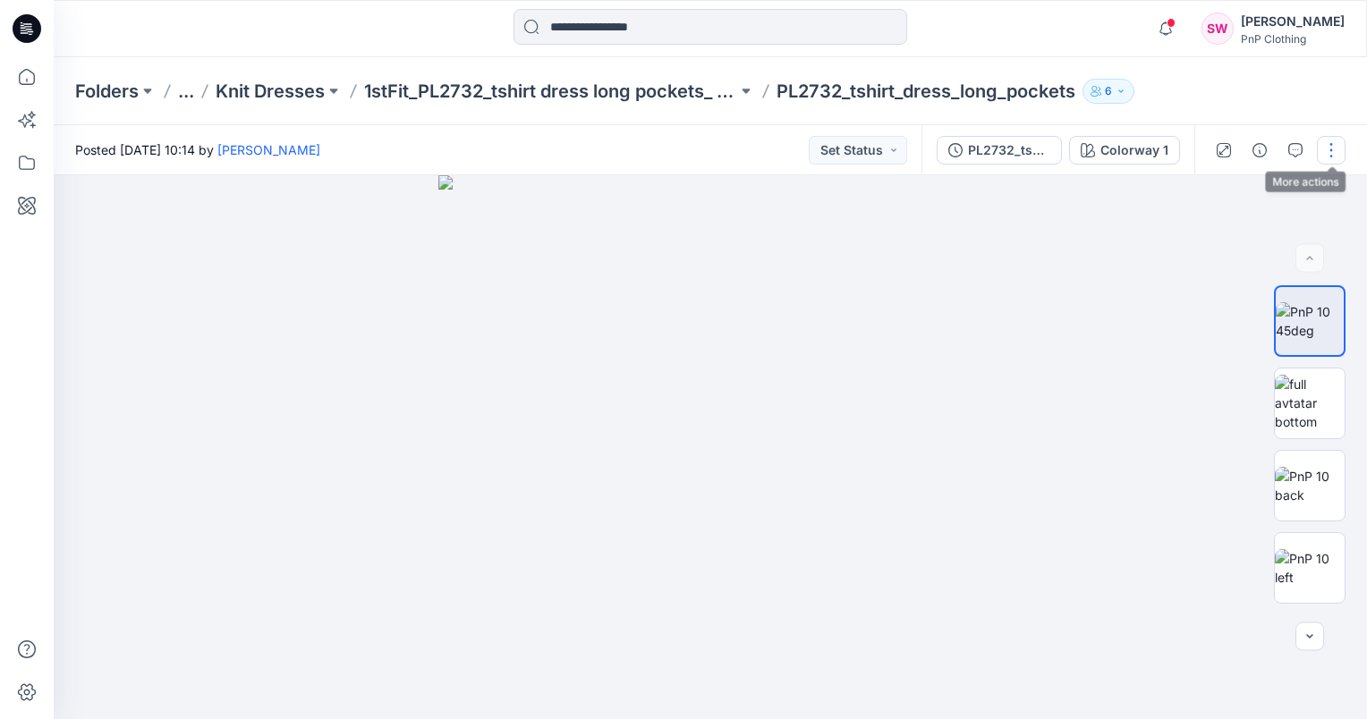
click at [1324, 150] on button "button" at bounding box center [1331, 150] width 29 height 29
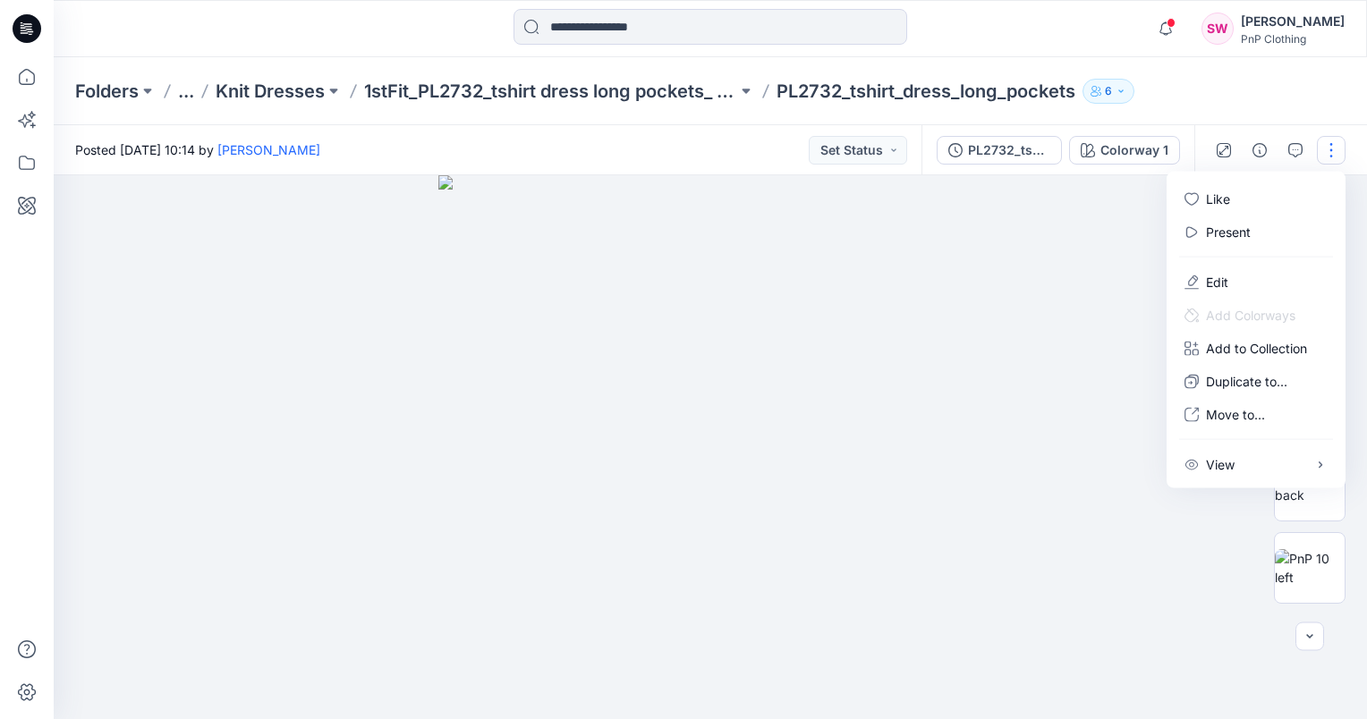
click at [957, 355] on img at bounding box center [710, 447] width 544 height 544
